Goal: Task Accomplishment & Management: Manage account settings

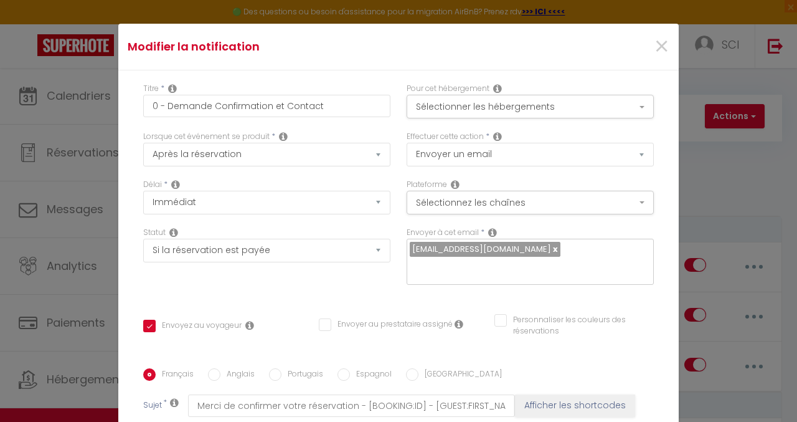
select select "if_booking_is_paid"
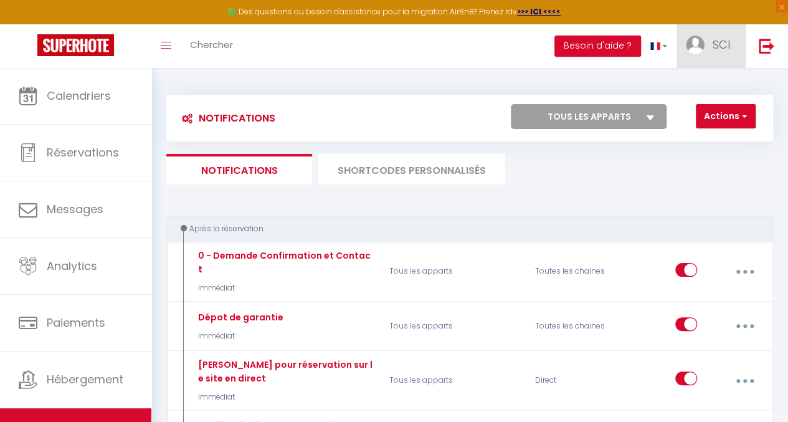
click at [707, 42] on link "SCI" at bounding box center [710, 46] width 69 height 44
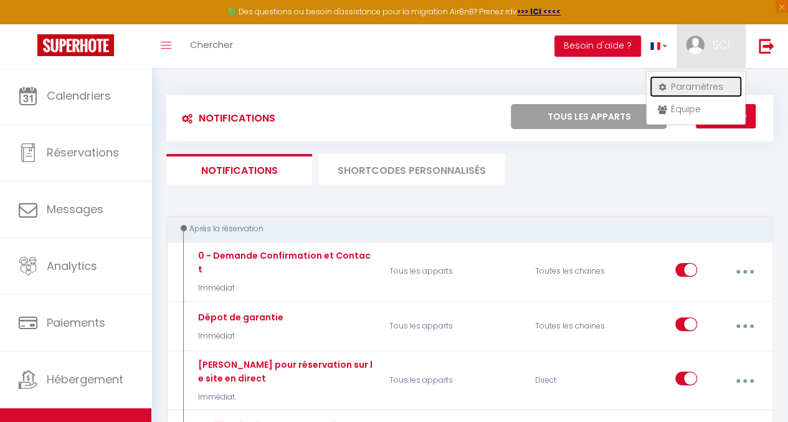
click at [682, 81] on link "Paramètres" at bounding box center [695, 86] width 92 height 21
select select "fr"
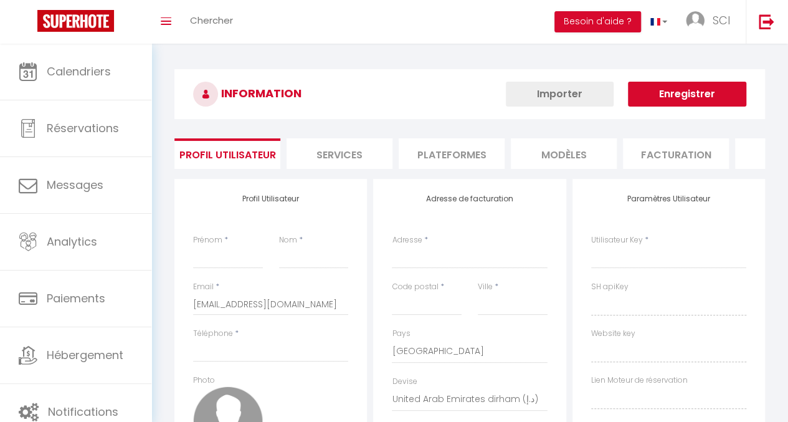
type input "SCI"
type input "Tuahine"
type input "[PHONE_NUMBER]"
type input "[STREET_ADDRESS][PERSON_NAME]"
type input "92340"
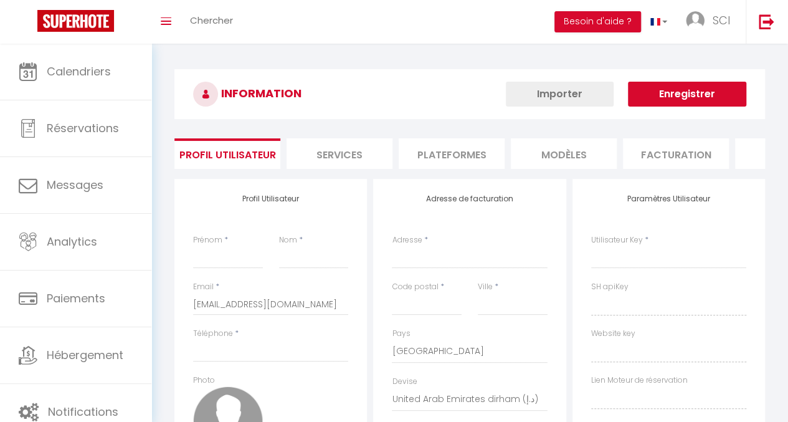
type input "[PERSON_NAME] (92340)"
select select "28"
type input "aRm5ZSRytuUt7jQyiXiWS6Oys"
type input "jzhnGt6AX0wAOXzMz8pHSe9pr"
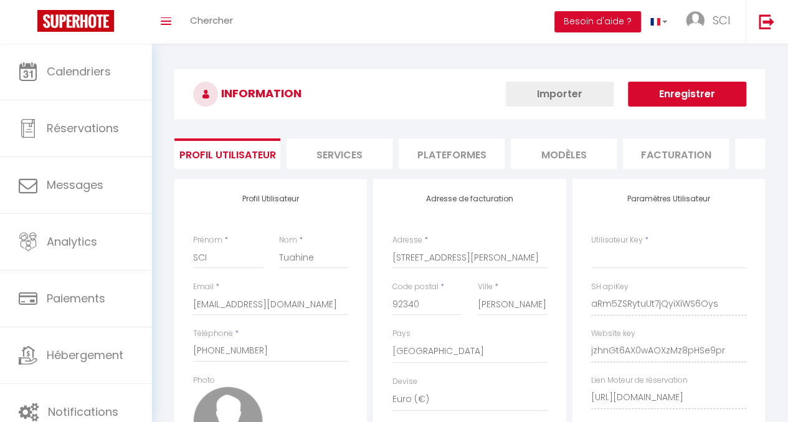
type input "aRm5ZSRytuUt7jQyiXiWS6Oys"
type input "jzhnGt6AX0wAOXzMz8pHSe9pr"
type input "[URL][DOMAIN_NAME]"
select select "fr"
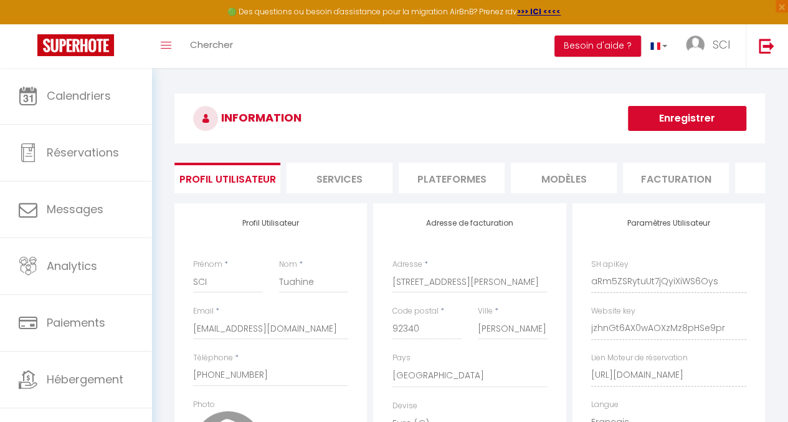
click at [326, 176] on li "Services" at bounding box center [339, 178] width 106 height 31
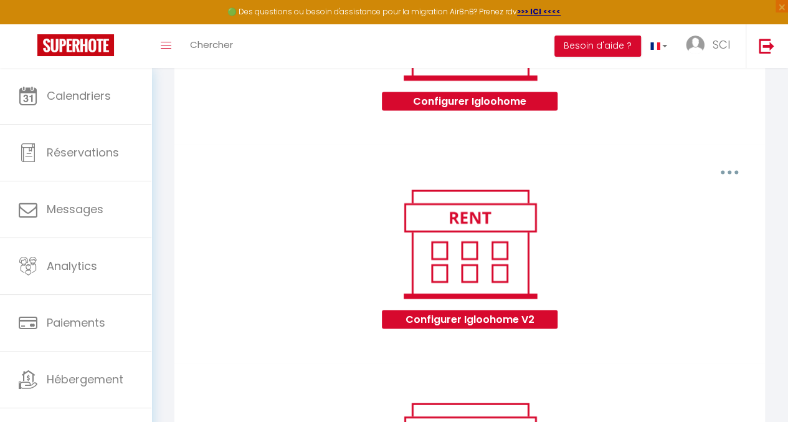
scroll to position [1131, 0]
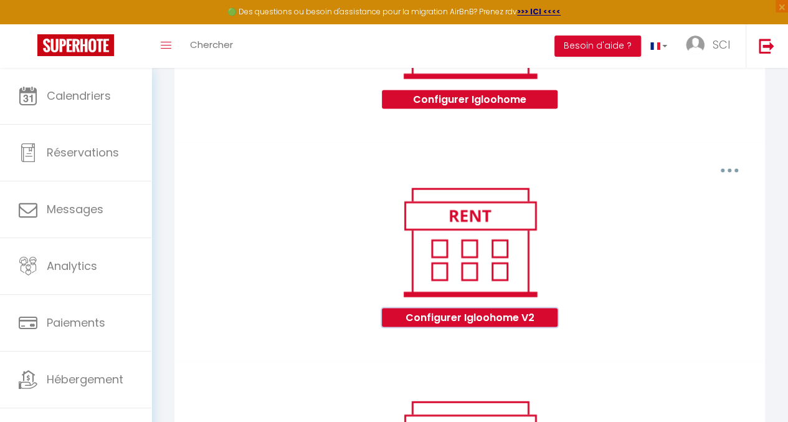
click at [478, 326] on button "Configurer Igloohome V2" at bounding box center [469, 317] width 175 height 19
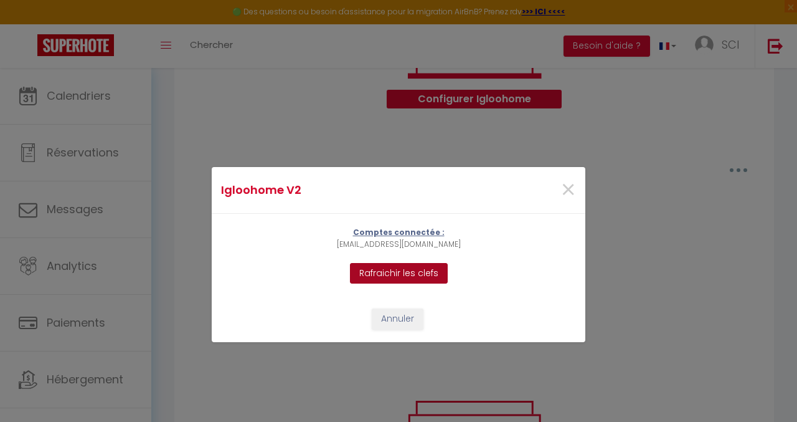
click at [413, 275] on button "Rafraichir les clefs" at bounding box center [399, 273] width 98 height 21
